Goal: Information Seeking & Learning: Learn about a topic

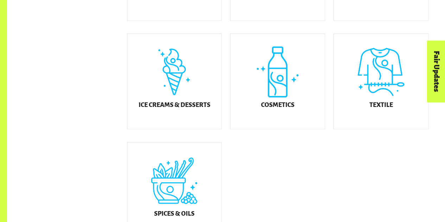
scroll to position [420, 0]
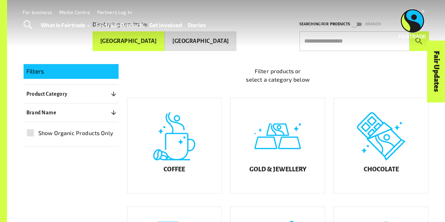
scroll to position [0, 0]
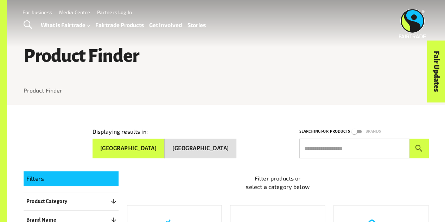
click at [209, 171] on div "Filter products or select a category below" at bounding box center [274, 177] width 311 height 34
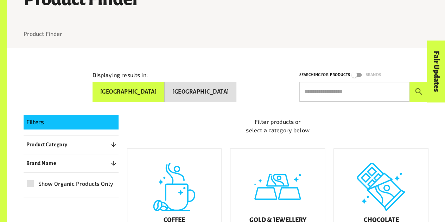
scroll to position [69, 0]
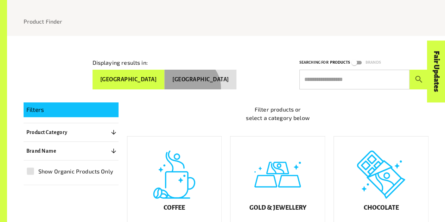
click at [214, 87] on button "[GEOGRAPHIC_DATA]" at bounding box center [201, 80] width 72 height 20
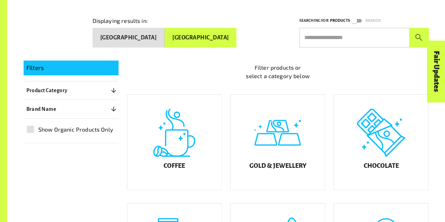
scroll to position [169, 0]
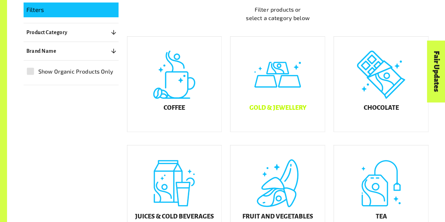
click at [276, 101] on div "Gold & Jewellery" at bounding box center [278, 84] width 94 height 95
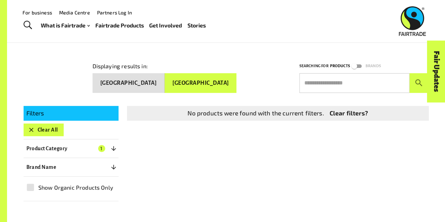
scroll to position [62, 0]
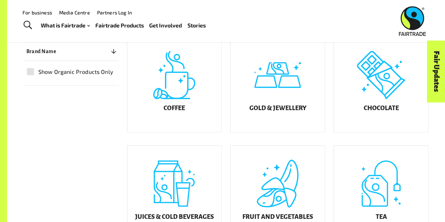
scroll to position [169, 0]
click at [175, 102] on div "Coffee" at bounding box center [174, 84] width 94 height 95
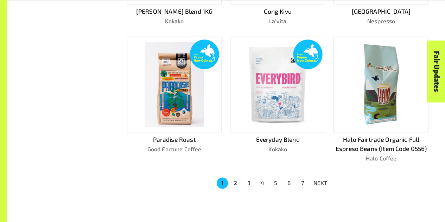
scroll to position [442, 0]
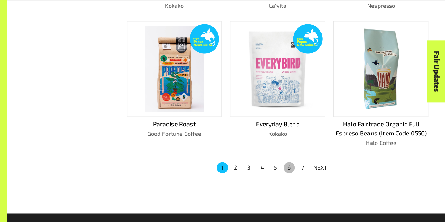
click at [288, 167] on button "6" at bounding box center [289, 167] width 11 height 11
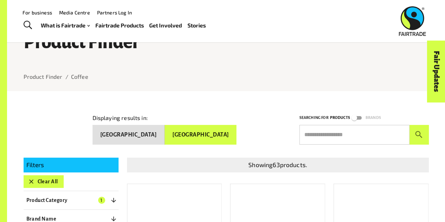
scroll to position [0, 0]
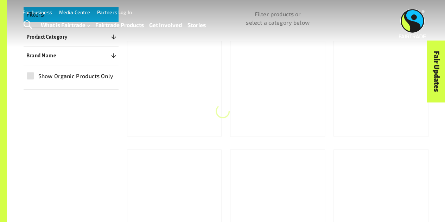
scroll to position [169, 0]
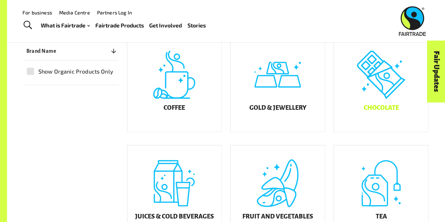
click at [378, 110] on div "Chocolate" at bounding box center [381, 84] width 94 height 95
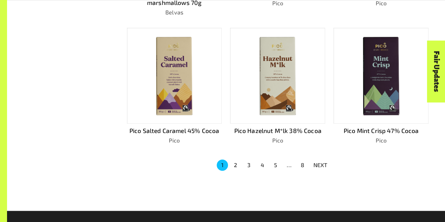
scroll to position [435, 0]
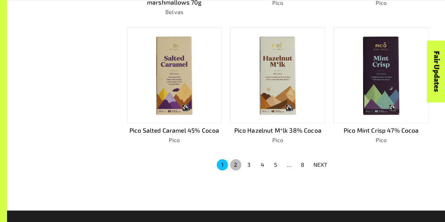
click at [236, 164] on button "2" at bounding box center [235, 164] width 11 height 11
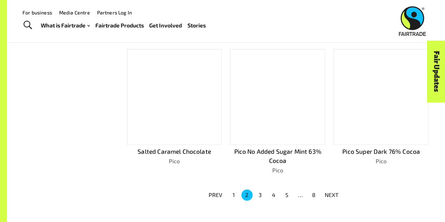
scroll to position [407, 0]
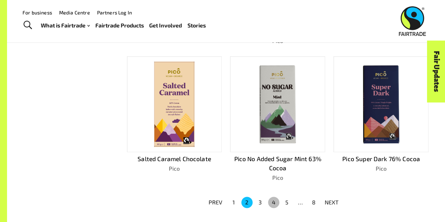
click at [274, 197] on button "4" at bounding box center [273, 202] width 11 height 11
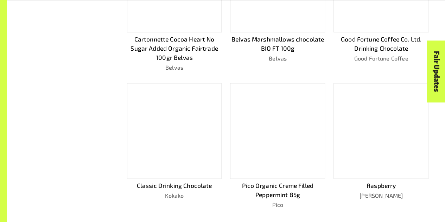
scroll to position [435, 0]
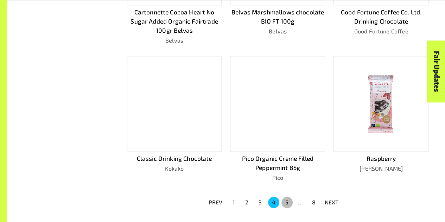
click at [288, 201] on button "5" at bounding box center [287, 202] width 11 height 11
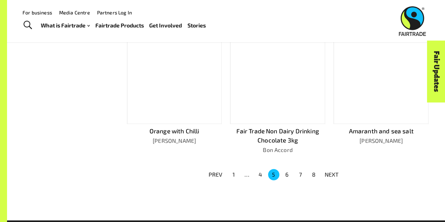
scroll to position [407, 0]
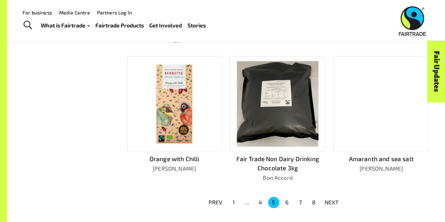
click at [300, 201] on button "7" at bounding box center [300, 202] width 11 height 11
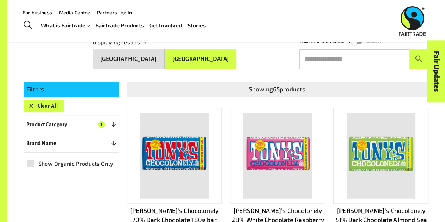
scroll to position [89, 0]
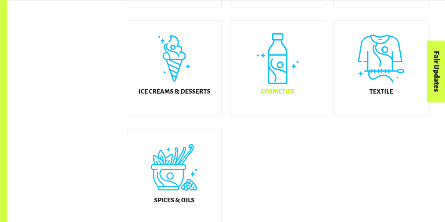
scroll to position [403, 0]
click at [187, 77] on div "Ice Creams & Desserts" at bounding box center [174, 67] width 94 height 95
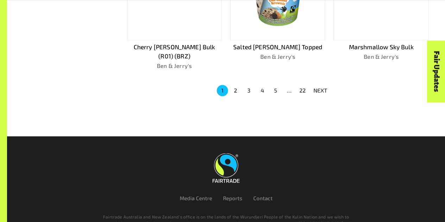
scroll to position [528, 0]
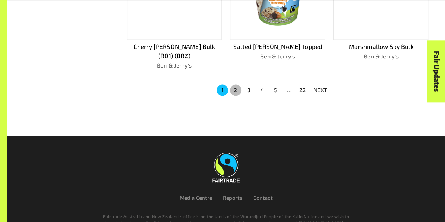
click at [235, 85] on button "2" at bounding box center [235, 90] width 11 height 11
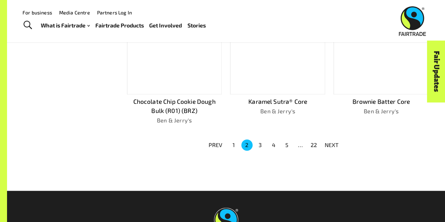
scroll to position [453, 0]
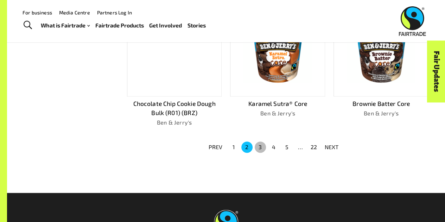
click at [261, 145] on button "3" at bounding box center [260, 147] width 11 height 11
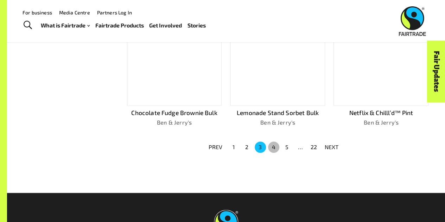
click at [275, 146] on button "4" at bounding box center [273, 147] width 11 height 11
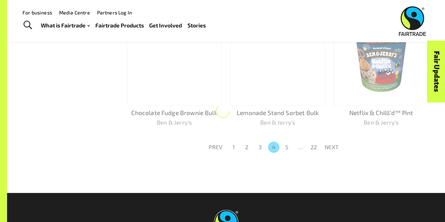
scroll to position [462, 0]
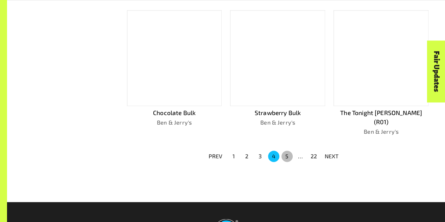
click at [287, 151] on button "5" at bounding box center [287, 156] width 11 height 11
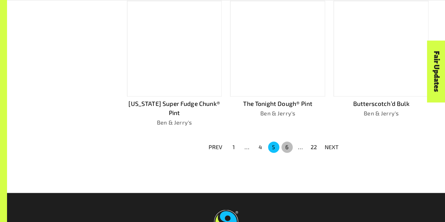
click at [288, 145] on button "6" at bounding box center [287, 147] width 11 height 11
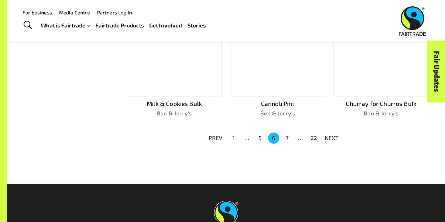
scroll to position [453, 0]
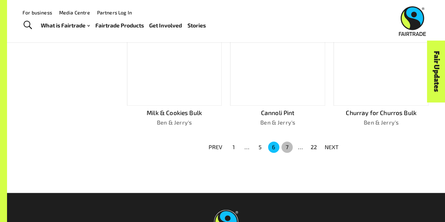
click at [288, 145] on button "7" at bounding box center [287, 147] width 11 height 11
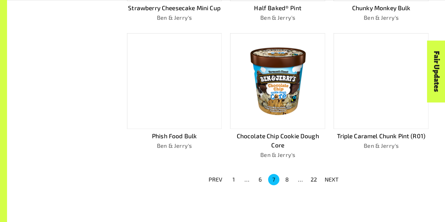
scroll to position [429, 0]
click at [287, 178] on button "8" at bounding box center [287, 179] width 11 height 11
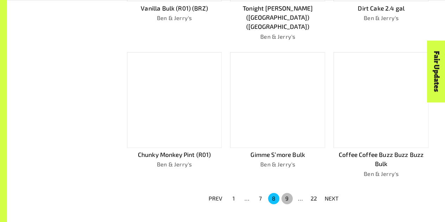
click at [287, 193] on button "9" at bounding box center [287, 198] width 11 height 11
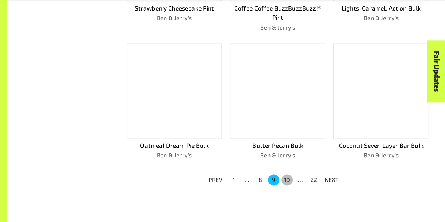
click at [287, 178] on button "10" at bounding box center [287, 179] width 11 height 11
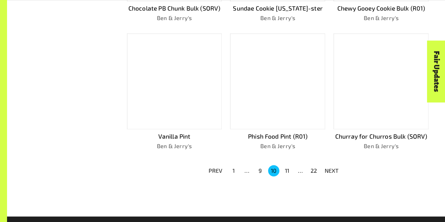
scroll to position [420, 0]
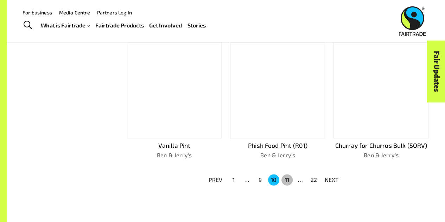
click at [287, 178] on button "11" at bounding box center [287, 179] width 11 height 11
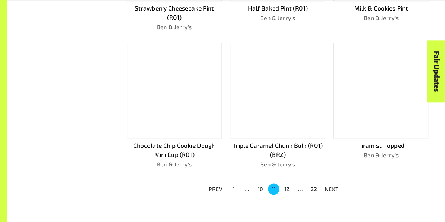
scroll to position [429, 0]
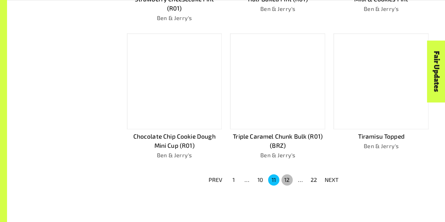
click at [287, 178] on button "12" at bounding box center [287, 179] width 11 height 11
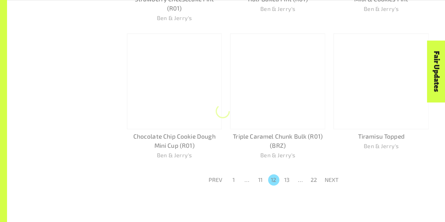
scroll to position [420, 0]
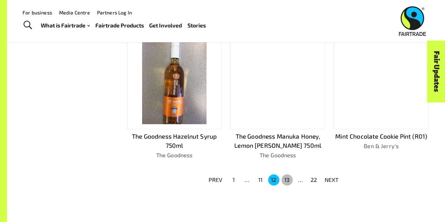
click at [287, 178] on button "13" at bounding box center [287, 179] width 11 height 11
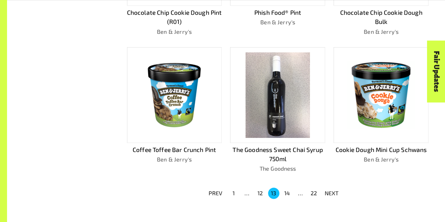
scroll to position [427, 0]
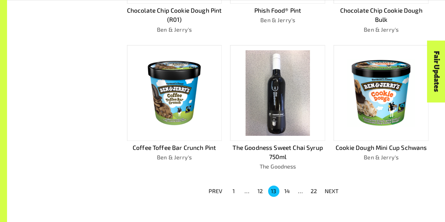
click at [287, 189] on button "14" at bounding box center [287, 191] width 11 height 11
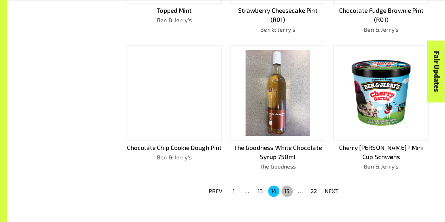
click at [287, 189] on button "15" at bounding box center [287, 191] width 11 height 11
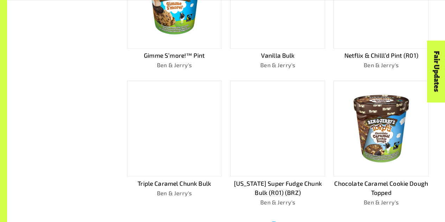
scroll to position [394, 0]
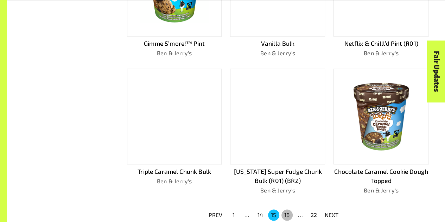
click at [285, 212] on button "16" at bounding box center [287, 215] width 11 height 11
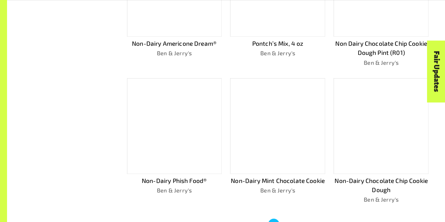
scroll to position [403, 0]
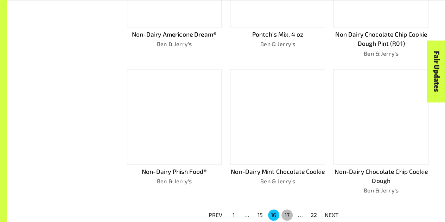
click at [285, 213] on button "17" at bounding box center [287, 215] width 11 height 11
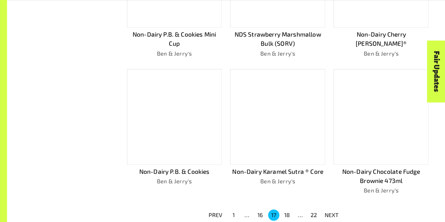
click at [285, 213] on button "18" at bounding box center [287, 215] width 11 height 11
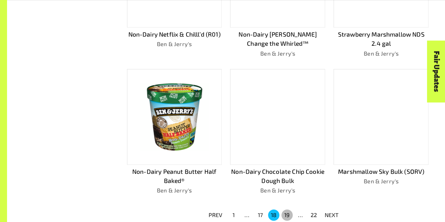
click at [285, 213] on button "19" at bounding box center [287, 215] width 11 height 11
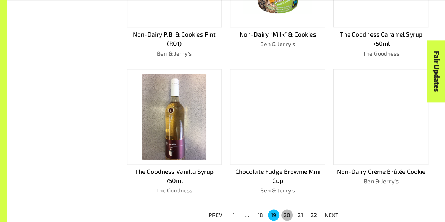
click at [285, 213] on button "20" at bounding box center [287, 215] width 11 height 11
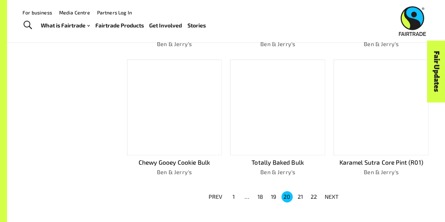
scroll to position [385, 0]
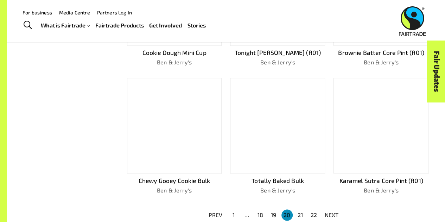
click at [285, 213] on button "20" at bounding box center [287, 215] width 11 height 11
click at [299, 214] on button "21" at bounding box center [300, 215] width 11 height 11
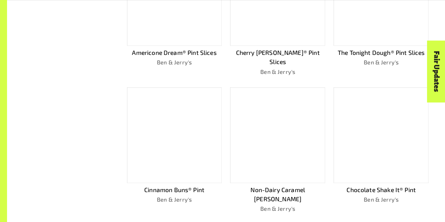
scroll to position [394, 0]
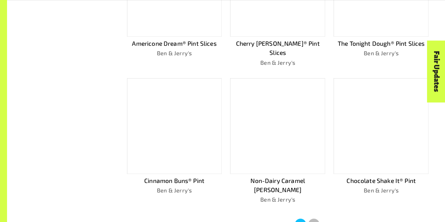
click at [312, 219] on button "22" at bounding box center [313, 224] width 11 height 11
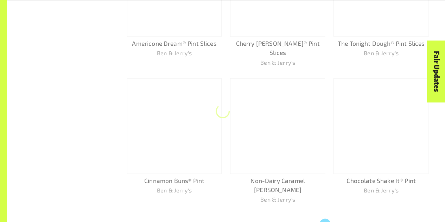
scroll to position [129, 0]
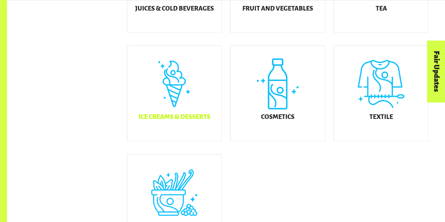
scroll to position [390, 0]
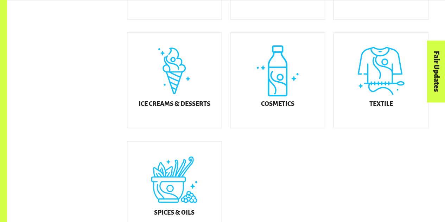
click at [383, 85] on div "Fair Updates" at bounding box center [397, 94] width 62 height 18
click at [380, 108] on h5 "Textile" at bounding box center [382, 104] width 24 height 7
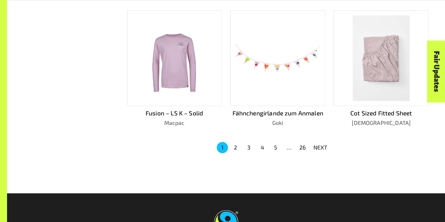
scroll to position [453, 0]
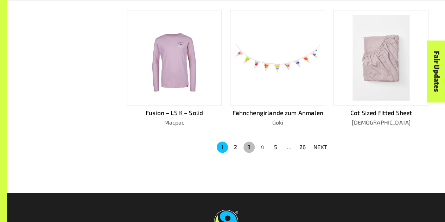
click at [249, 146] on button "3" at bounding box center [249, 147] width 11 height 11
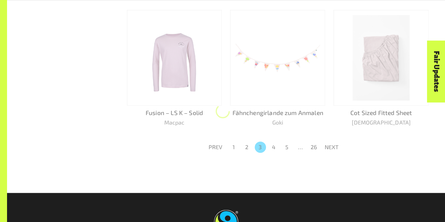
scroll to position [462, 0]
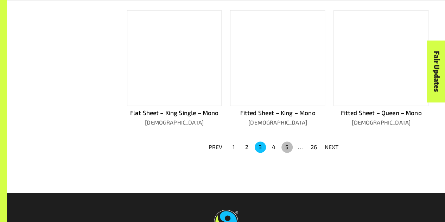
click at [287, 145] on button "5" at bounding box center [287, 147] width 11 height 11
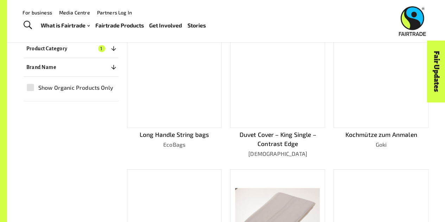
scroll to position [161, 0]
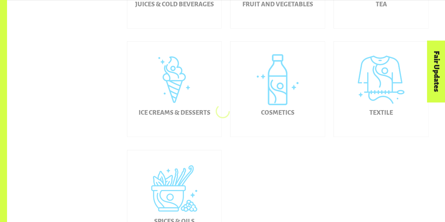
scroll to position [390, 0]
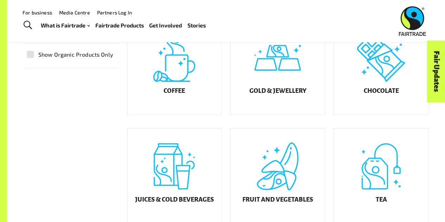
scroll to position [186, 0]
click at [302, 81] on div "Gold & Jewellery" at bounding box center [278, 67] width 94 height 95
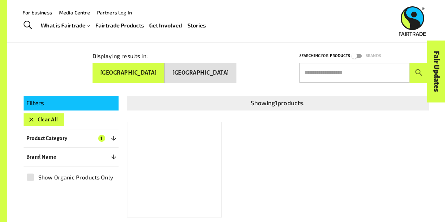
scroll to position [74, 0]
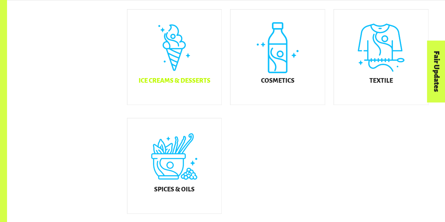
scroll to position [415, 0]
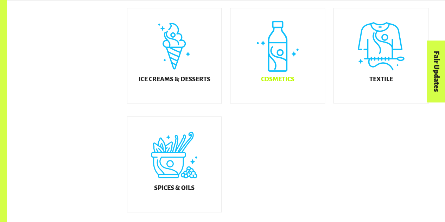
click at [276, 81] on div "Cosmetics" at bounding box center [278, 55] width 94 height 95
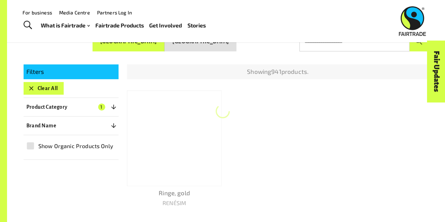
scroll to position [107, 0]
click at [221, 46] on button "[GEOGRAPHIC_DATA]" at bounding box center [201, 42] width 72 height 20
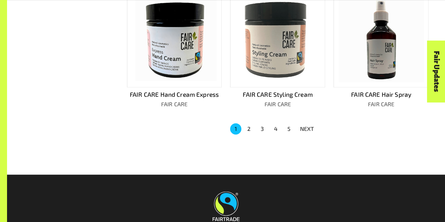
scroll to position [471, 0]
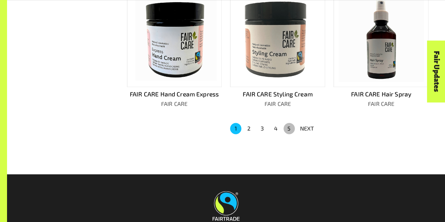
click at [288, 123] on button "5" at bounding box center [289, 128] width 11 height 11
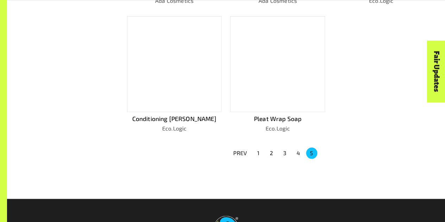
scroll to position [311, 0]
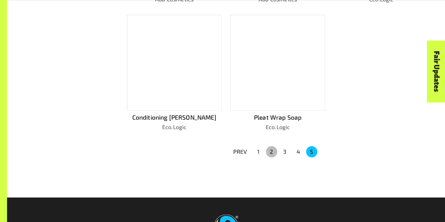
click at [273, 149] on button "2" at bounding box center [271, 151] width 11 height 11
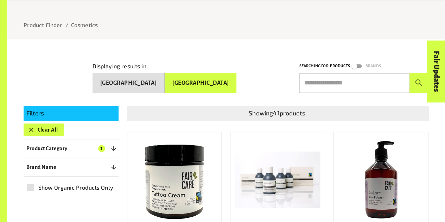
scroll to position [66, 0]
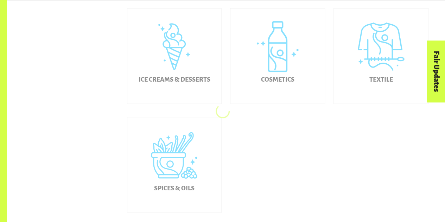
scroll to position [415, 0]
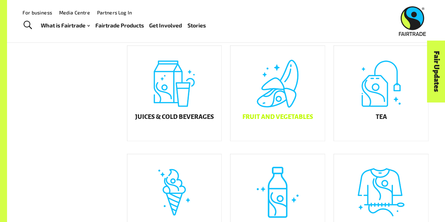
click at [288, 94] on div "Fruit and Vegetables" at bounding box center [278, 93] width 94 height 95
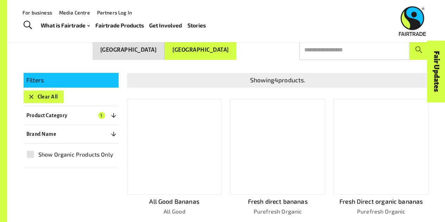
scroll to position [96, 0]
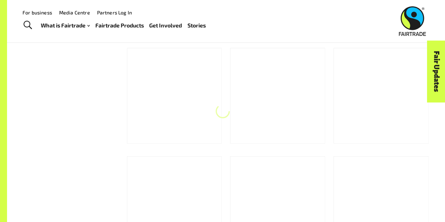
scroll to position [269, 0]
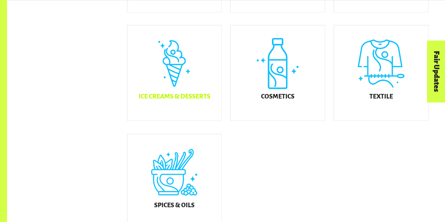
click at [193, 93] on div "Ice Creams & Desserts" at bounding box center [174, 72] width 94 height 95
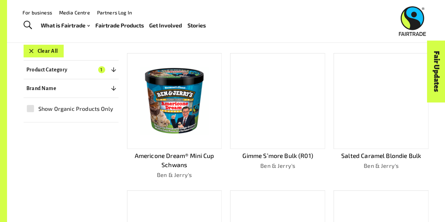
scroll to position [107, 0]
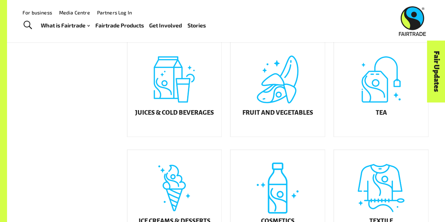
scroll to position [239, 0]
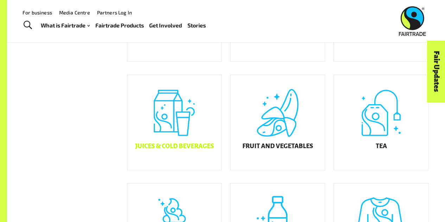
click at [171, 130] on div "Juices & Cold Beverages" at bounding box center [174, 122] width 94 height 95
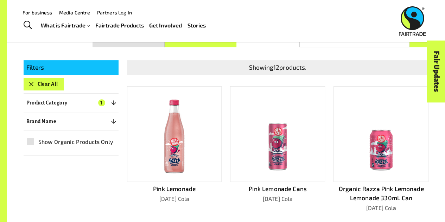
scroll to position [111, 0]
